Goal: Task Accomplishment & Management: Manage account settings

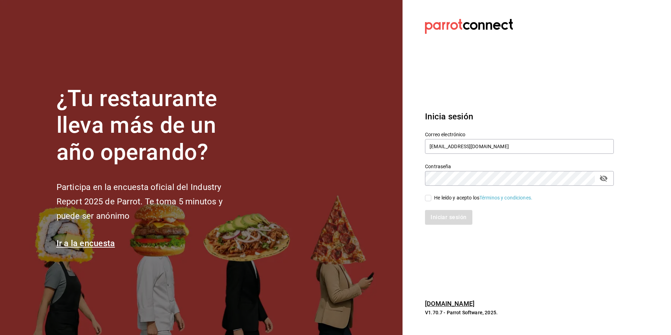
click at [493, 154] on div "Correo electrónico [EMAIL_ADDRESS][DOMAIN_NAME]" at bounding box center [519, 143] width 189 height 24
click at [491, 147] on input "[EMAIL_ADDRESS][DOMAIN_NAME]" at bounding box center [519, 146] width 189 height 15
type input "[PERSON_NAME][EMAIL_ADDRESS][DOMAIN_NAME]"
click at [430, 198] on input "He leído y acepto los Términos y condiciones." at bounding box center [428, 198] width 6 height 6
checkbox input "true"
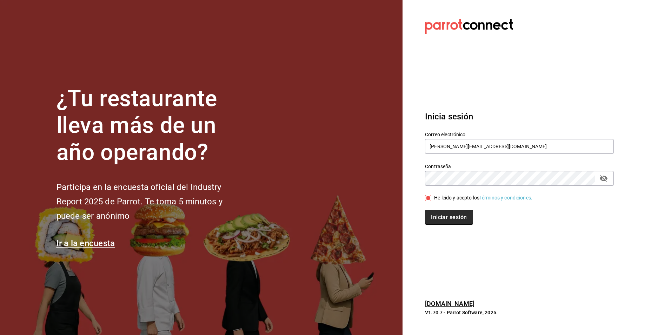
click at [437, 217] on button "Iniciar sesión" at bounding box center [449, 217] width 48 height 15
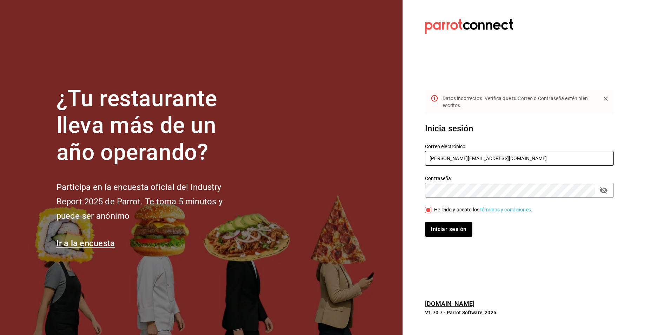
click at [449, 159] on input "[PERSON_NAME][EMAIL_ADDRESS][DOMAIN_NAME]" at bounding box center [519, 158] width 189 height 15
click at [442, 231] on button "Iniciar sesión" at bounding box center [449, 229] width 48 height 15
drag, startPoint x: 482, startPoint y: 166, endPoint x: 483, endPoint y: 160, distance: 5.7
click at [483, 164] on div "Correo electrónico [PERSON_NAME][EMAIL_ADDRESS][DOMAIN_NAME]" at bounding box center [519, 155] width 189 height 24
click at [483, 155] on input "[PERSON_NAME][EMAIL_ADDRESS][DOMAIN_NAME]" at bounding box center [519, 158] width 189 height 15
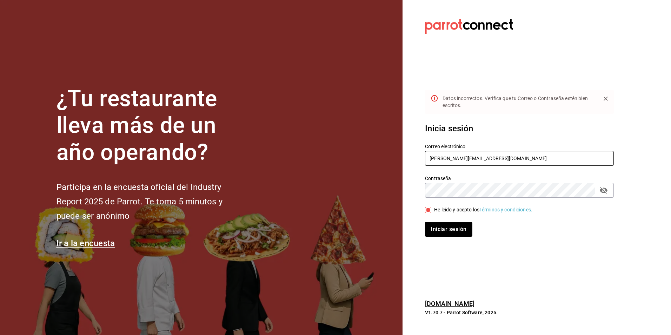
type input "[EMAIL_ADDRESS][DOMAIN_NAME]"
click at [445, 227] on button "Iniciar sesión" at bounding box center [449, 229] width 48 height 15
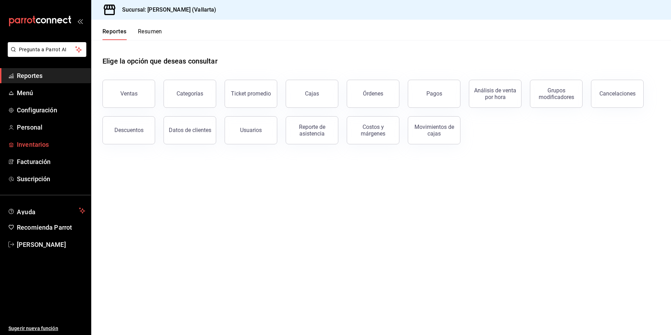
click at [36, 145] on span "Inventarios" at bounding box center [51, 144] width 68 height 9
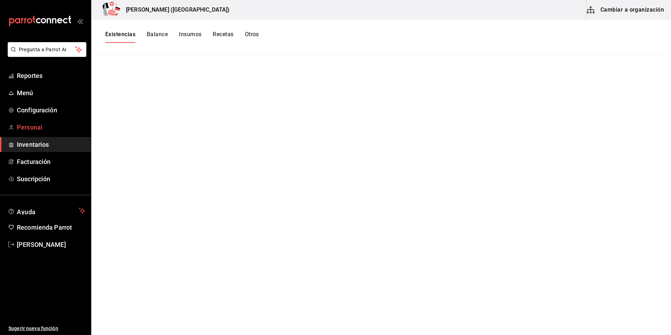
click at [36, 128] on span "Personal" at bounding box center [51, 126] width 68 height 9
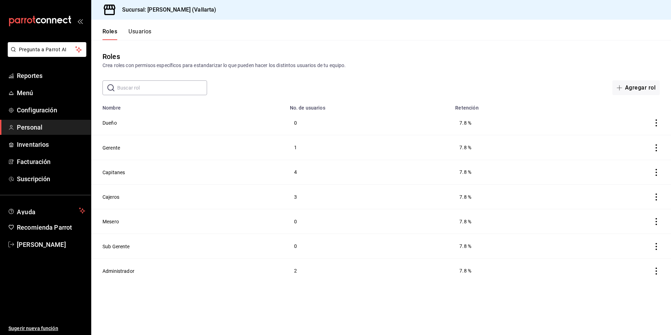
click at [141, 30] on button "Usuarios" at bounding box center [139, 34] width 23 height 12
